Goal: Information Seeking & Learning: Learn about a topic

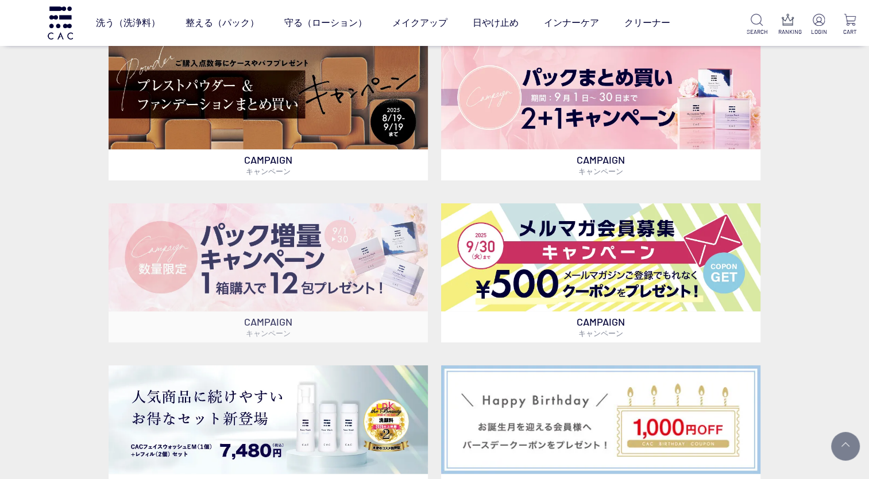
scroll to position [287, 0]
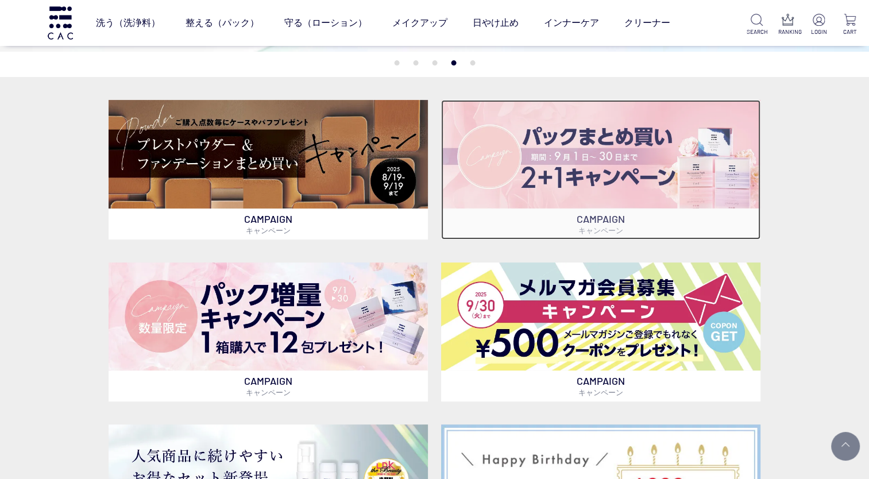
click at [583, 156] on img at bounding box center [600, 154] width 319 height 108
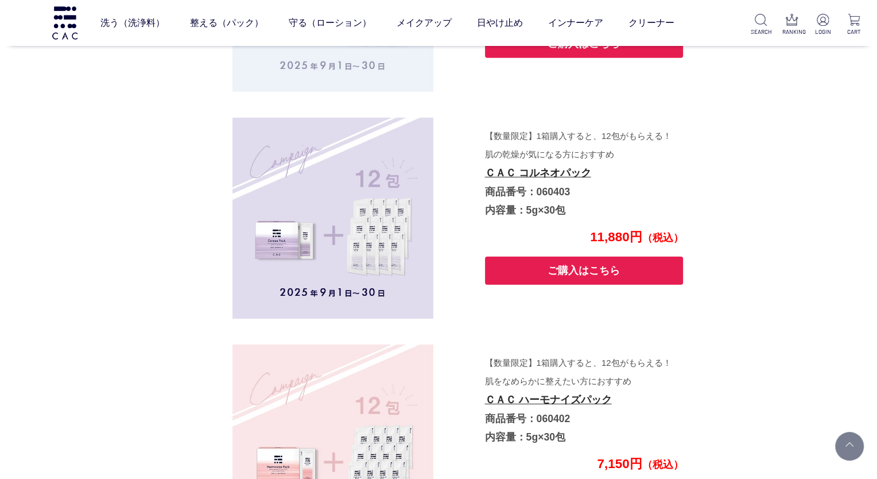
scroll to position [3227, 0]
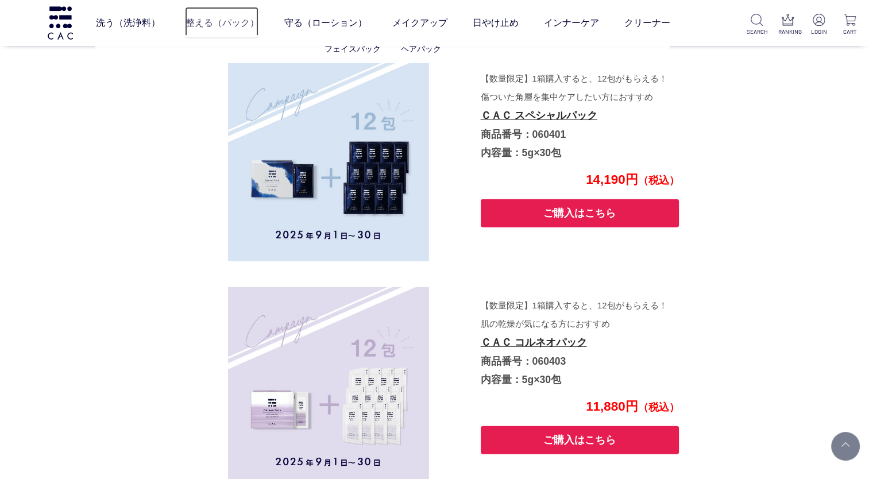
click at [234, 20] on link "整える（パック）" at bounding box center [221, 23] width 73 height 32
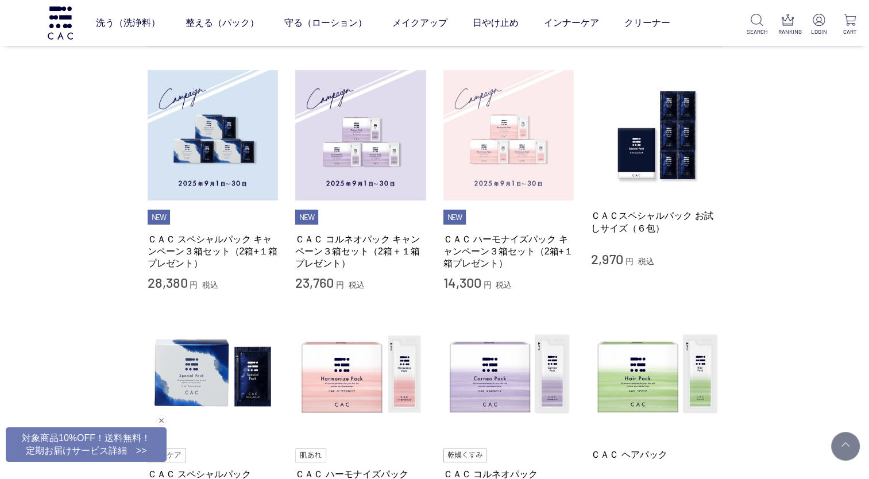
scroll to position [344, 0]
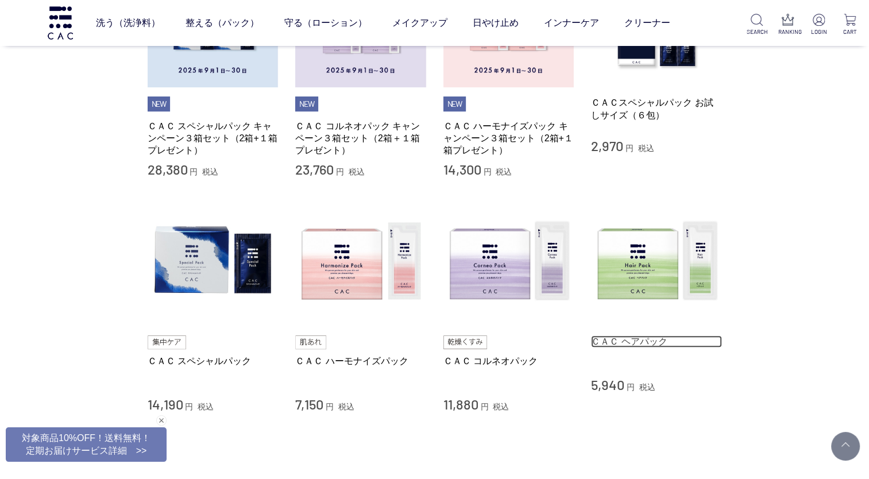
click at [629, 341] on link "ＣＡＣ ヘアパック" at bounding box center [656, 341] width 131 height 12
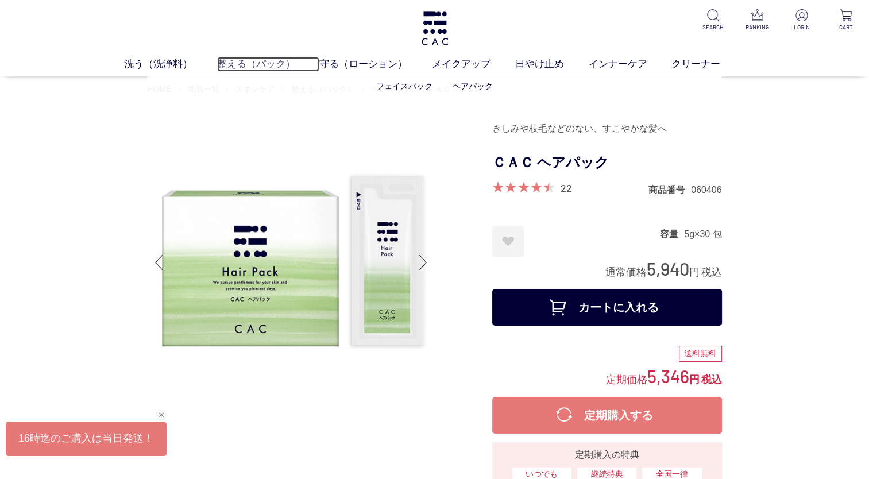
click at [263, 61] on link "整える（パック）" at bounding box center [268, 64] width 103 height 15
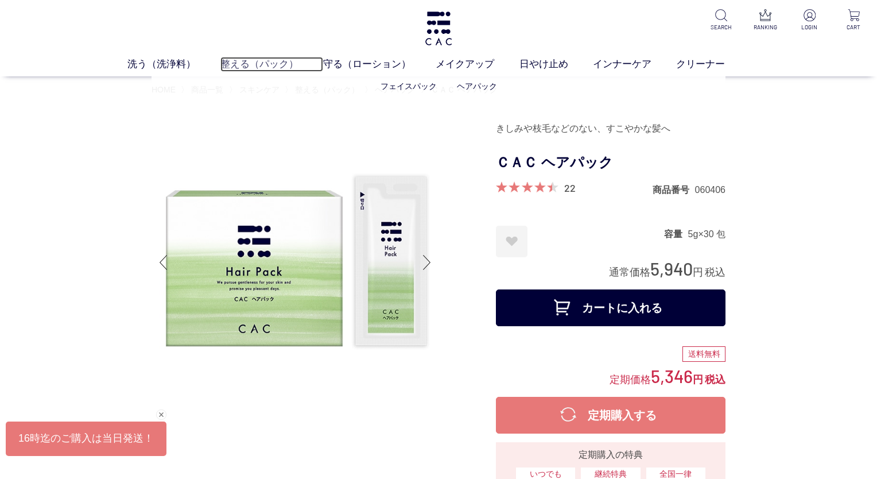
click at [263, 61] on link "整える（パック）" at bounding box center [271, 64] width 103 height 15
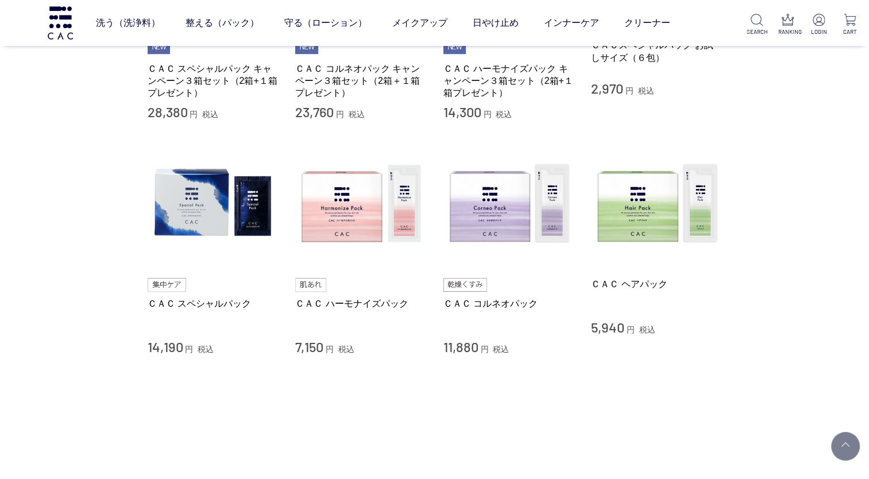
scroll to position [459, 0]
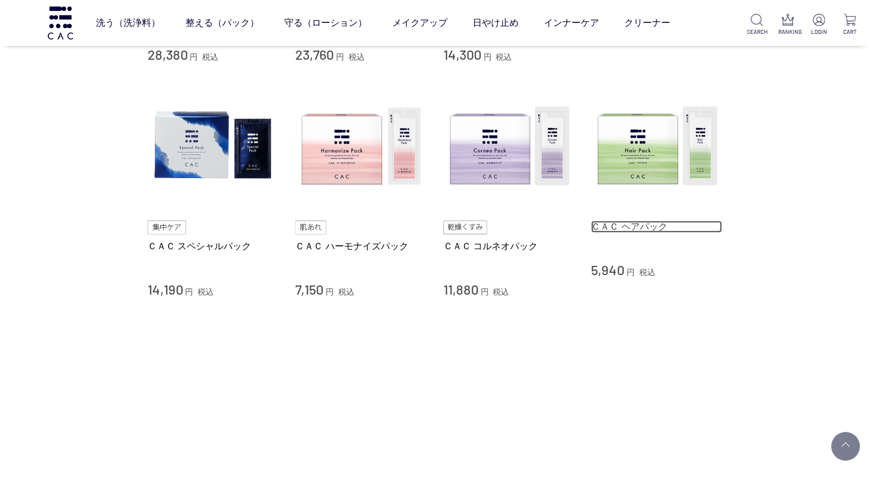
click at [635, 223] on link "ＣＡＣ ヘアパック" at bounding box center [656, 226] width 131 height 12
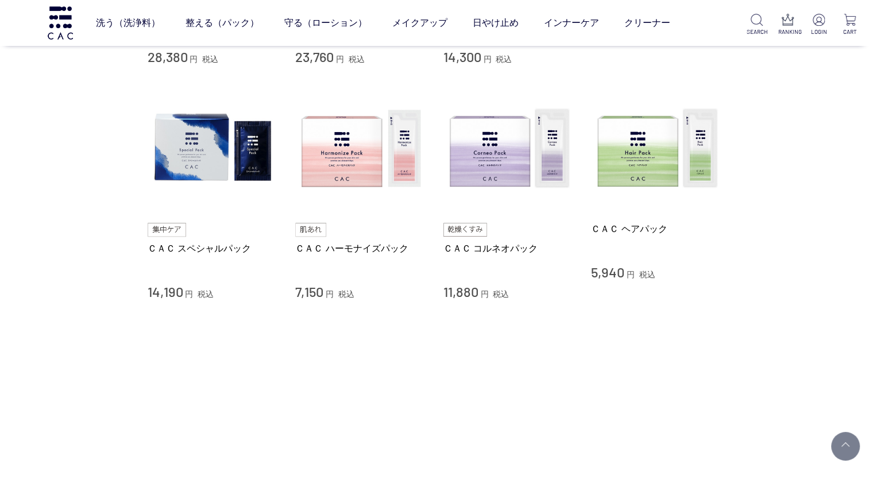
scroll to position [459, 0]
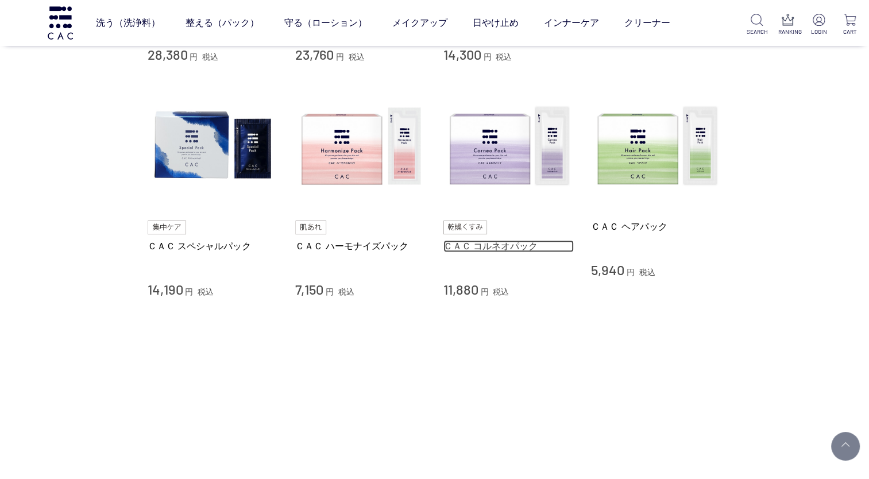
click at [503, 242] on link "ＣＡＣ コルネオパック" at bounding box center [508, 246] width 131 height 12
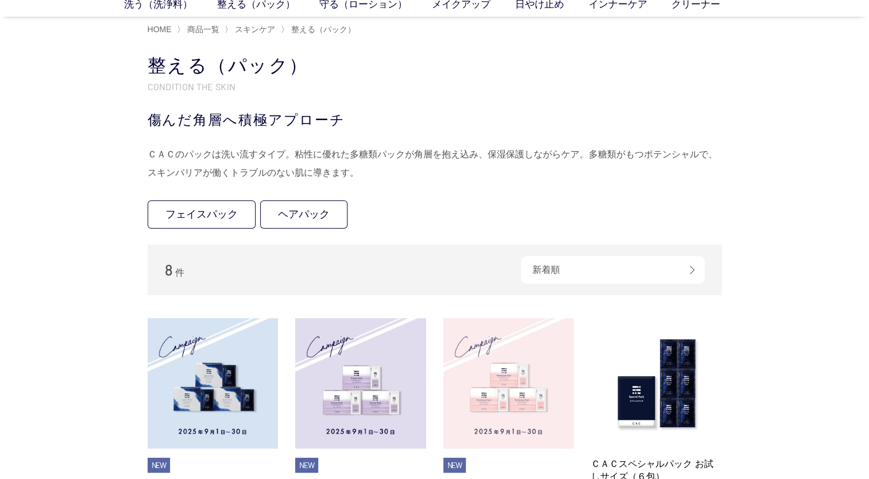
scroll to position [0, 0]
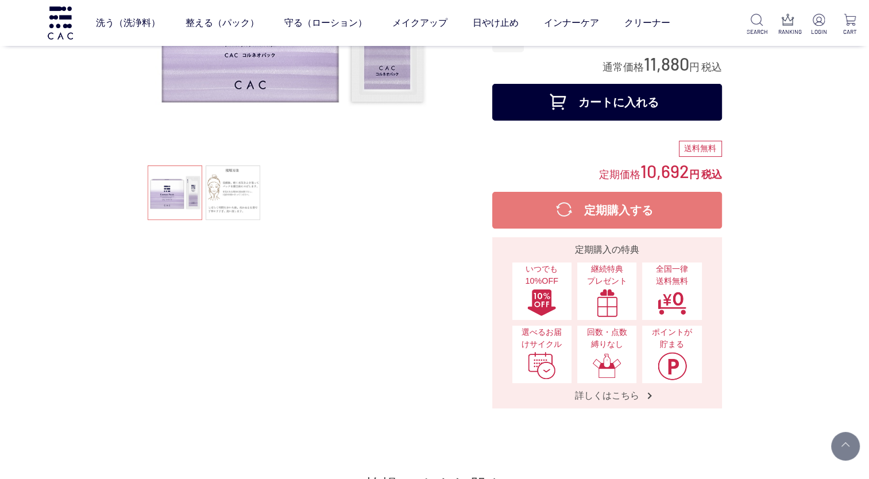
scroll to position [172, 0]
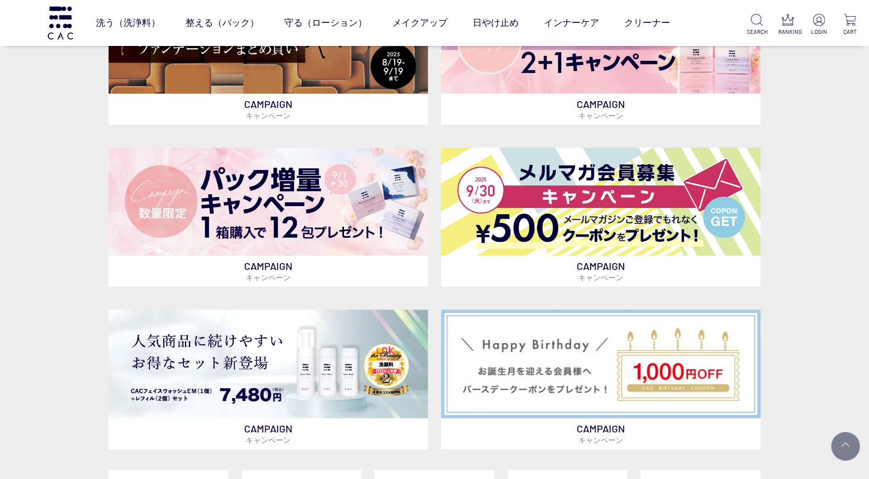
scroll to position [287, 0]
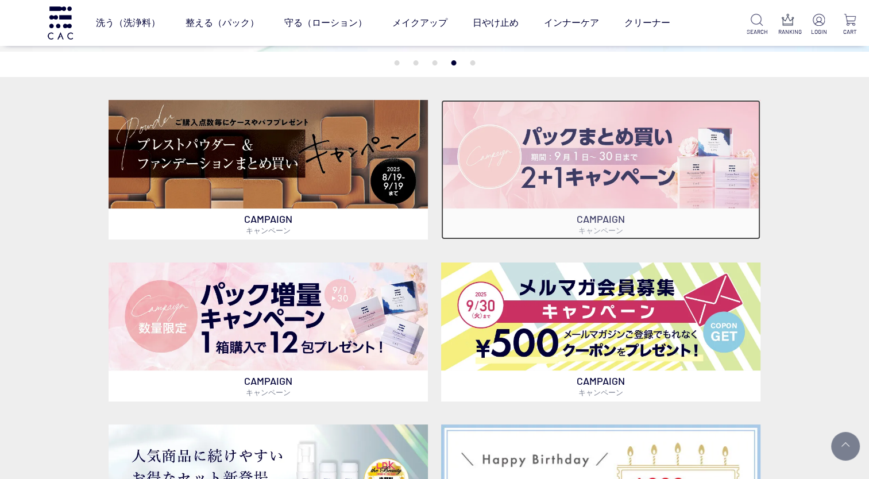
click at [594, 218] on p "CAMPAIGN キャンペーン" at bounding box center [600, 223] width 319 height 31
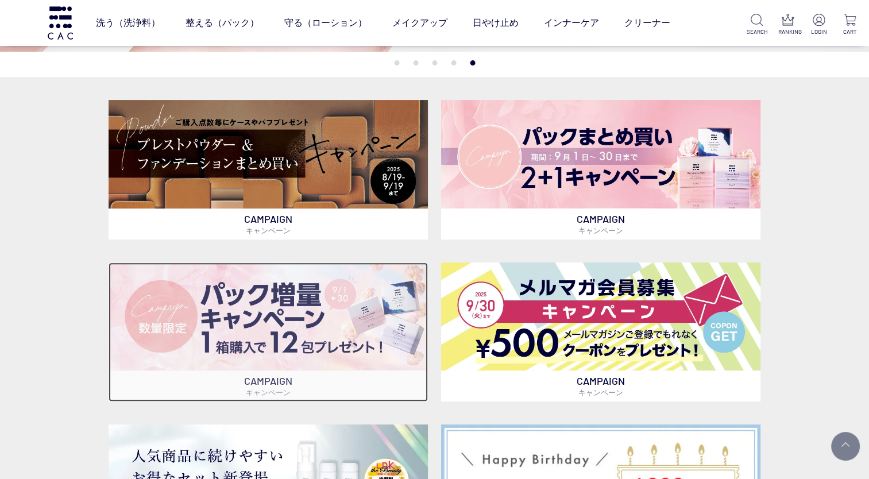
click at [259, 300] on img at bounding box center [267, 316] width 319 height 108
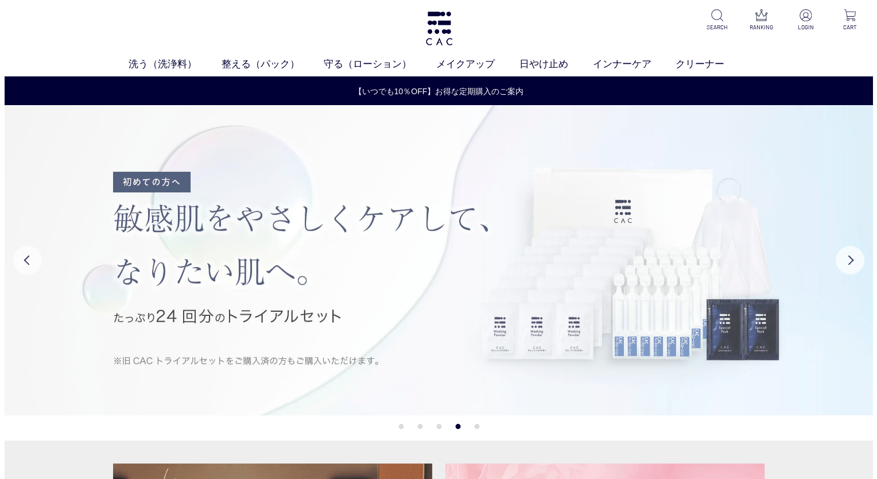
scroll to position [0, 0]
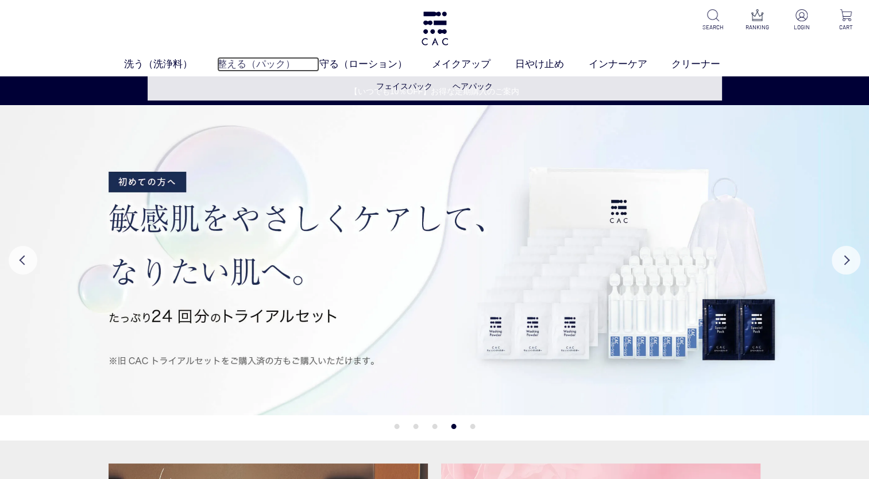
click at [275, 61] on link "整える（パック）" at bounding box center [268, 64] width 103 height 15
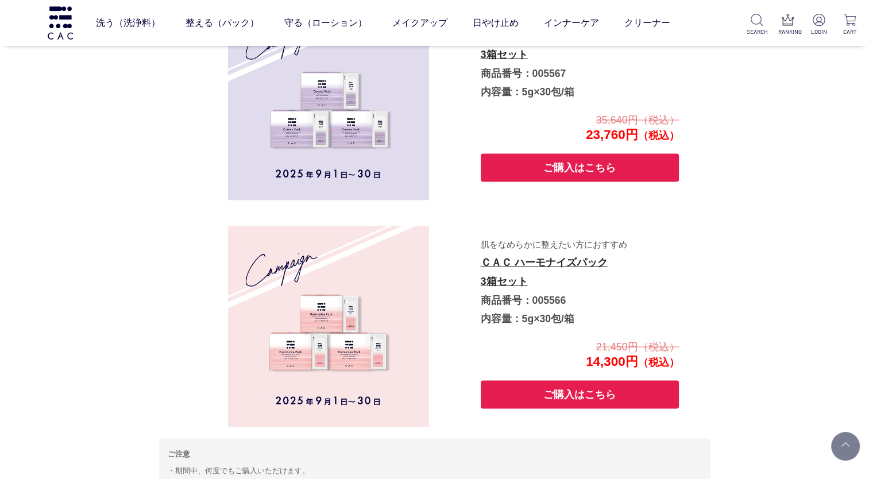
scroll to position [2308, 0]
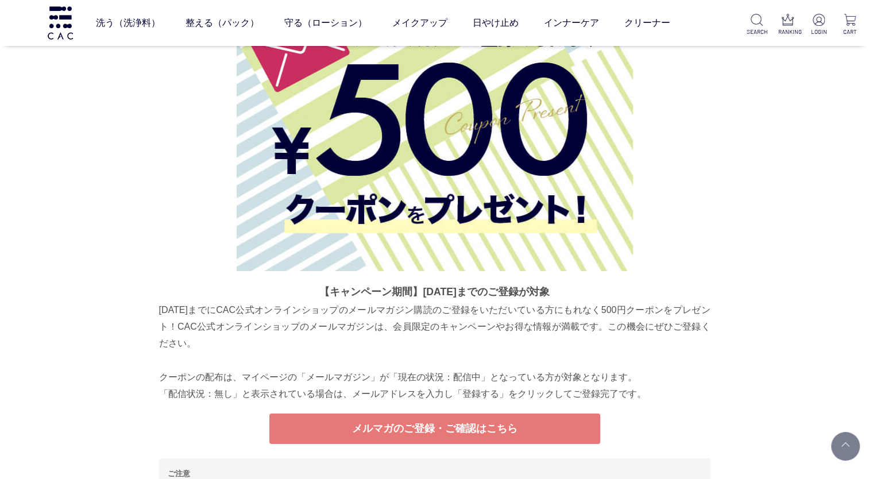
scroll to position [4241, 0]
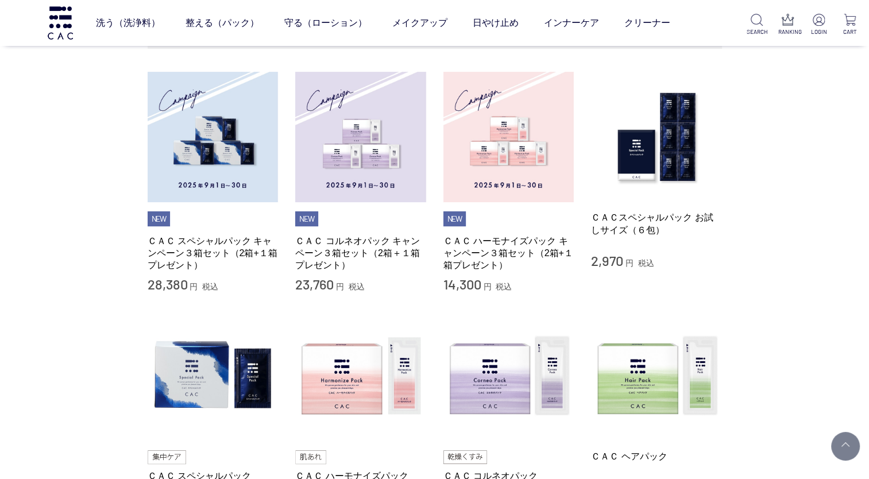
scroll to position [344, 0]
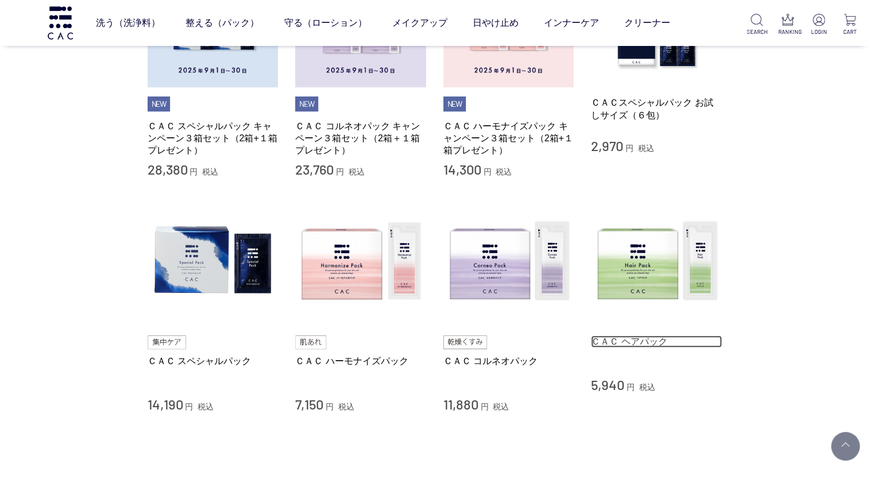
click at [625, 339] on link "ＣＡＣ ヘアパック" at bounding box center [656, 341] width 131 height 12
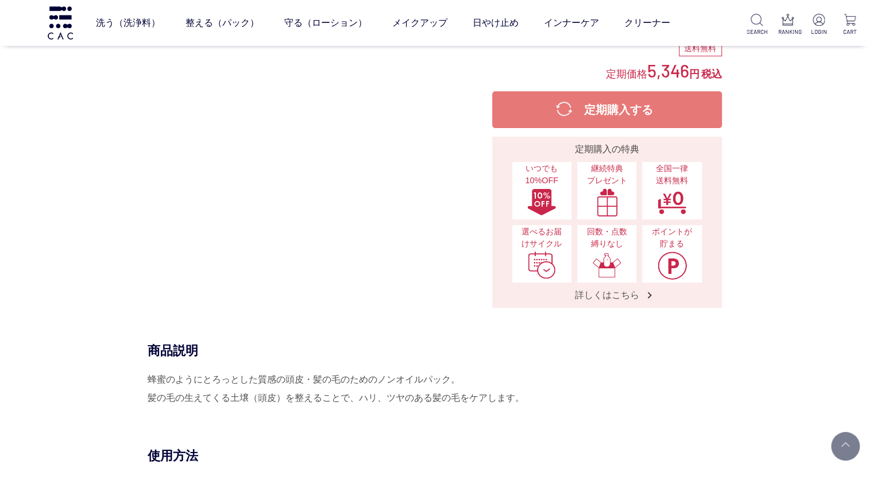
scroll to position [230, 0]
